Goal: Task Accomplishment & Management: Manage account settings

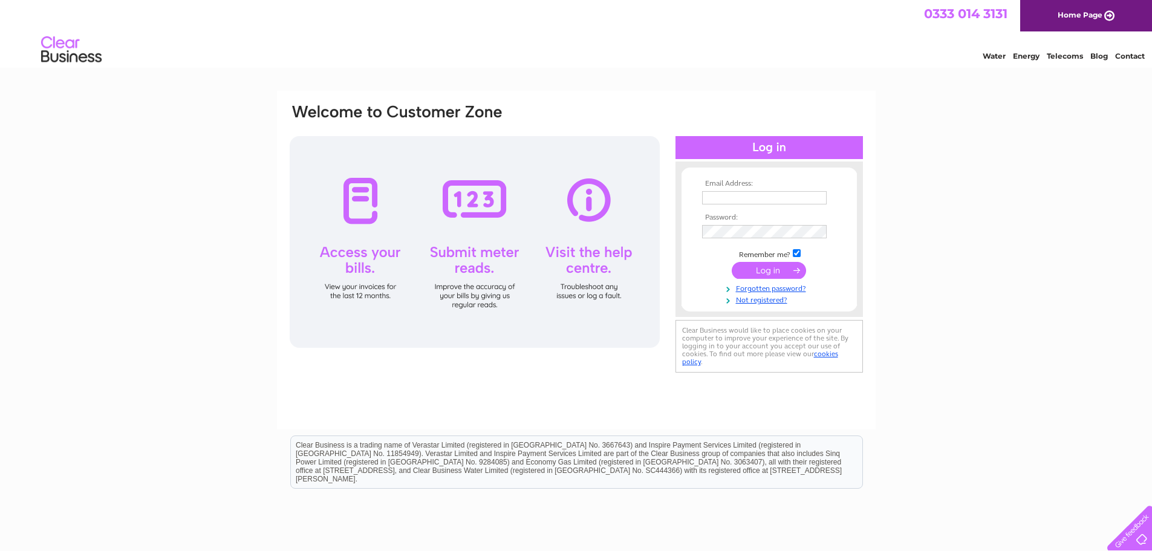
type input "val.thomson@starleyhall.co.uk"
click at [766, 273] on input "submit" at bounding box center [769, 270] width 74 height 17
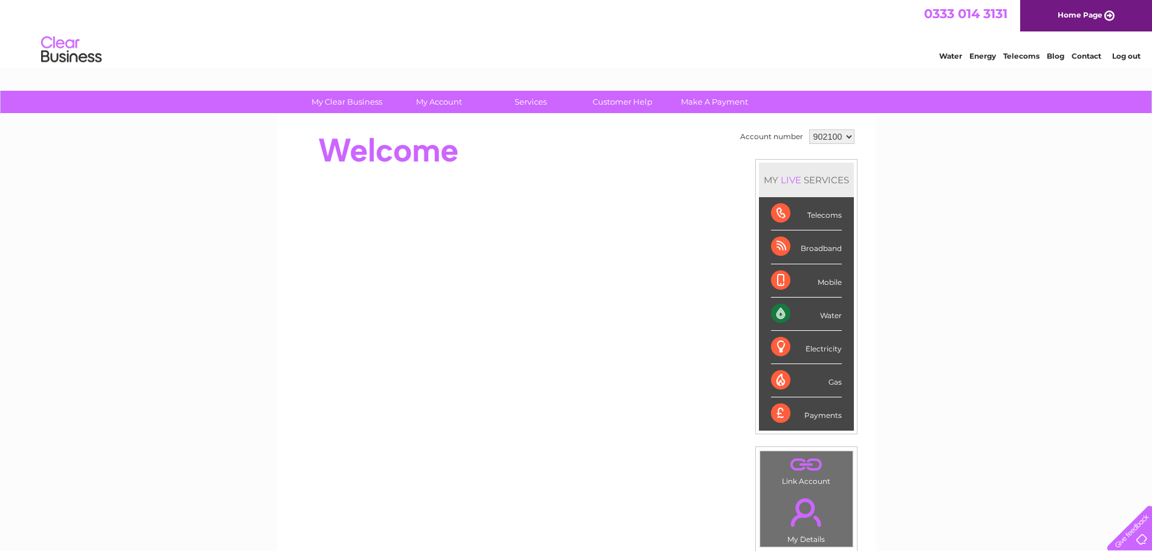
click at [772, 320] on div "Water" at bounding box center [806, 314] width 71 height 33
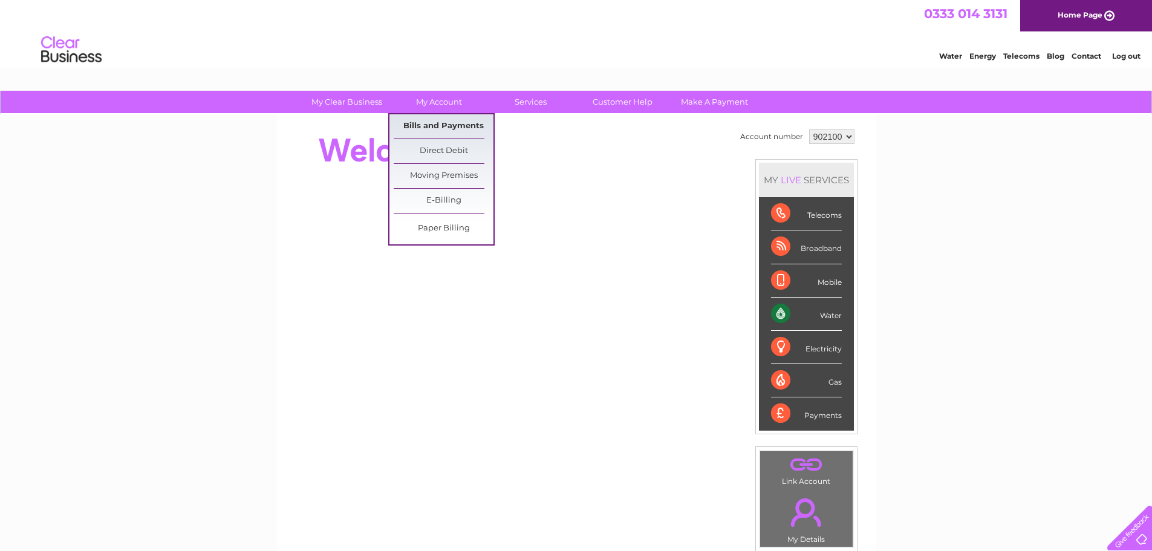
click at [462, 127] on link "Bills and Payments" at bounding box center [444, 126] width 100 height 24
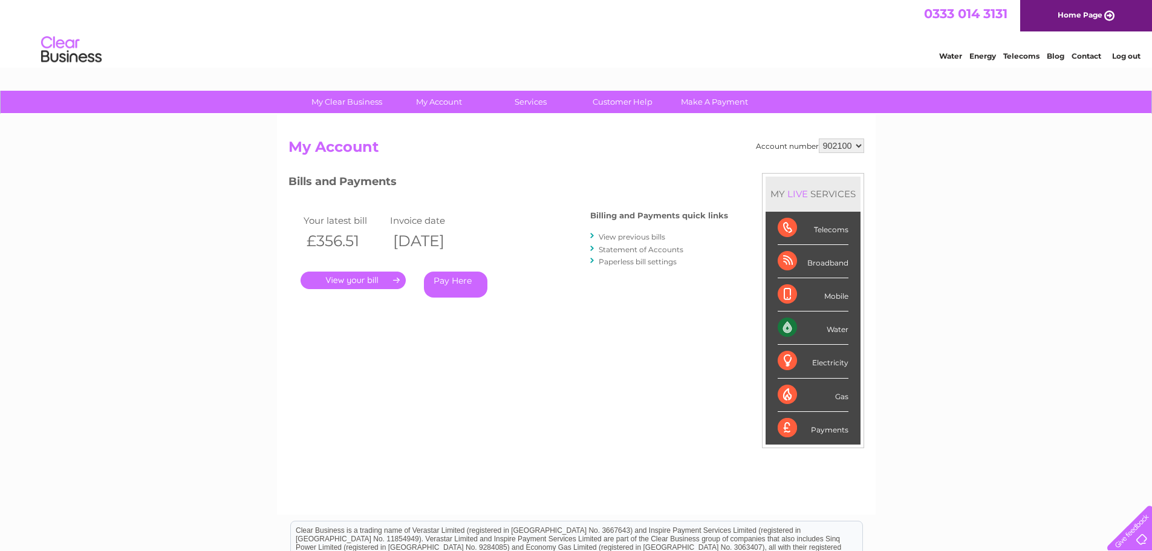
click at [358, 282] on link "." at bounding box center [353, 281] width 105 height 18
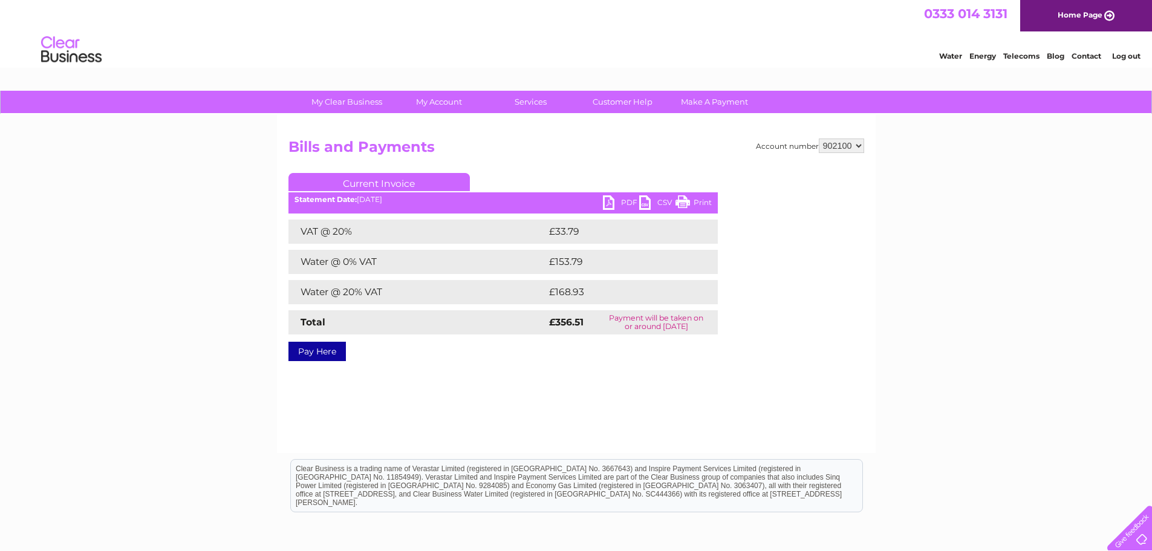
click at [627, 201] on link "PDF" at bounding box center [621, 204] width 36 height 18
click at [859, 145] on select "902100 966889" at bounding box center [841, 146] width 45 height 15
select select "966889"
click at [819, 139] on select "902100 966889" at bounding box center [841, 146] width 45 height 15
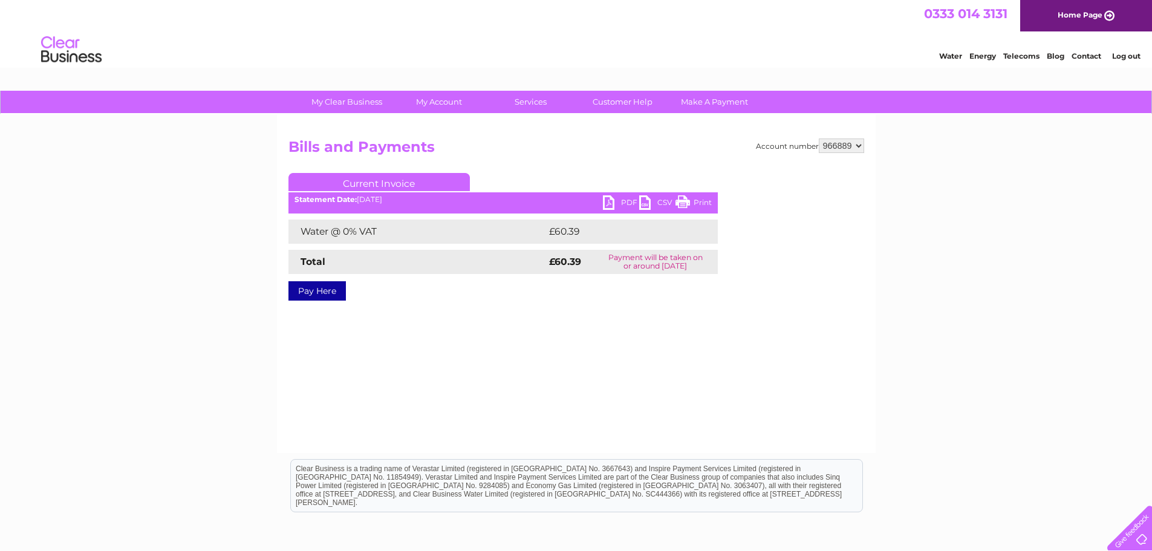
click at [625, 201] on link "PDF" at bounding box center [621, 204] width 36 height 18
